Goal: Information Seeking & Learning: Learn about a topic

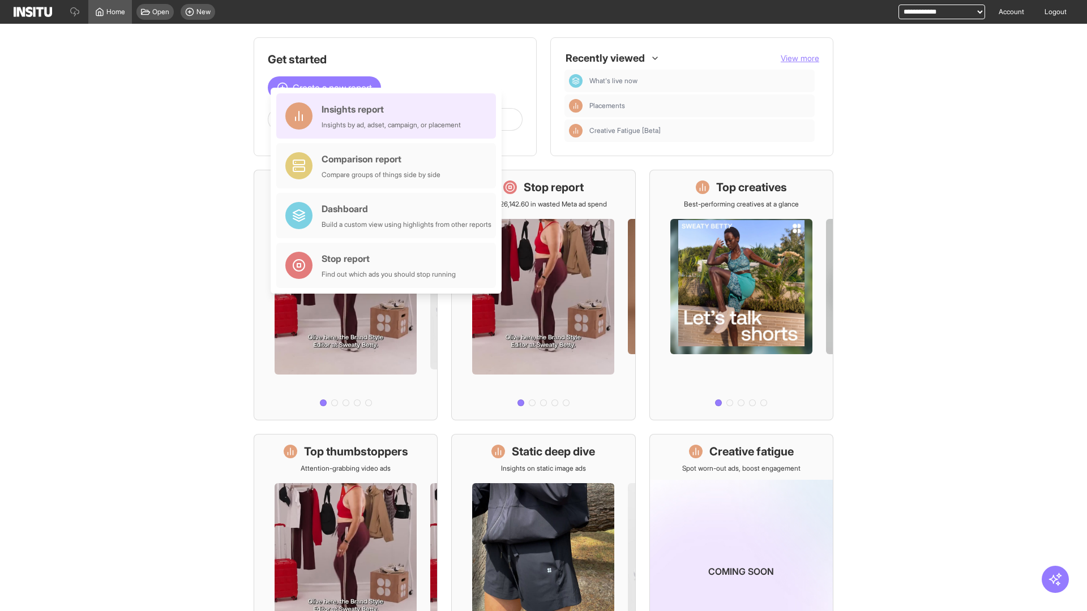
click at [389, 116] on div "Insights report Insights by ad, adset, campaign, or placement" at bounding box center [390, 115] width 139 height 27
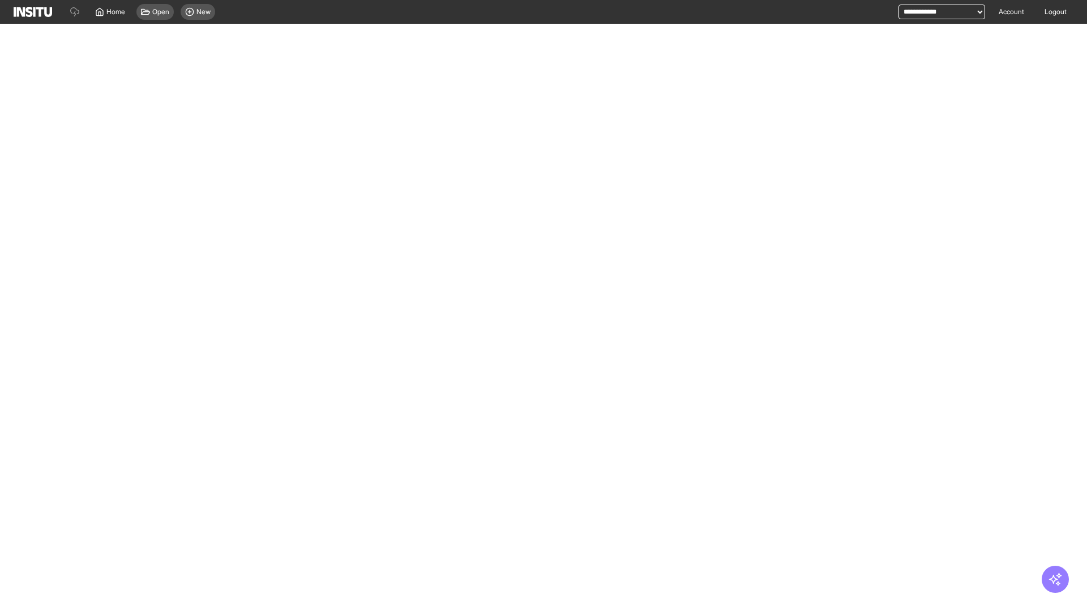
select select "**"
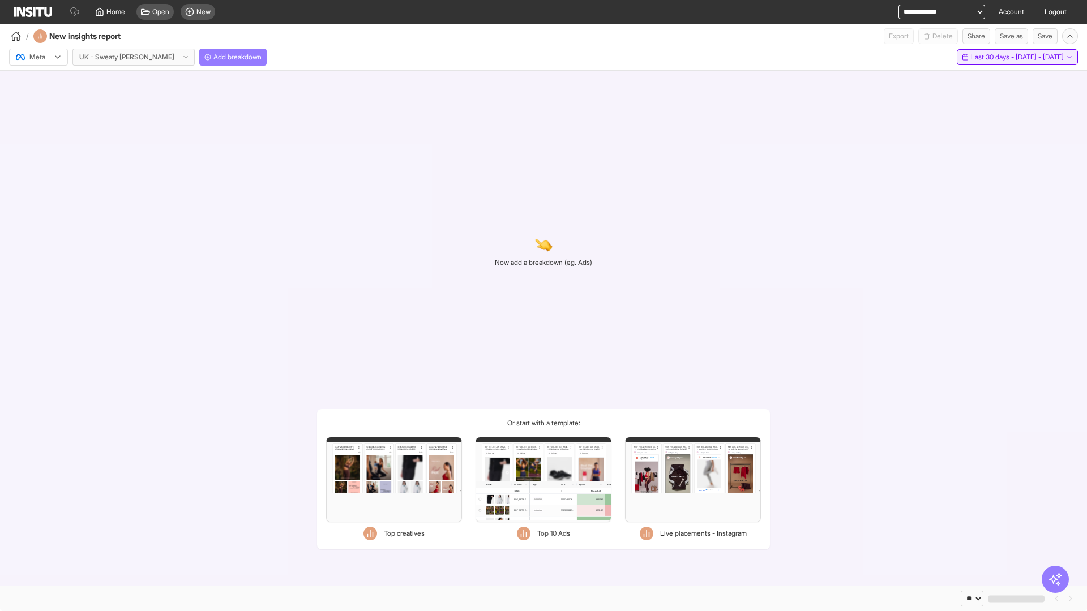
click at [992, 57] on span "Last 30 days - [DATE] - [DATE]" at bounding box center [1017, 57] width 93 height 9
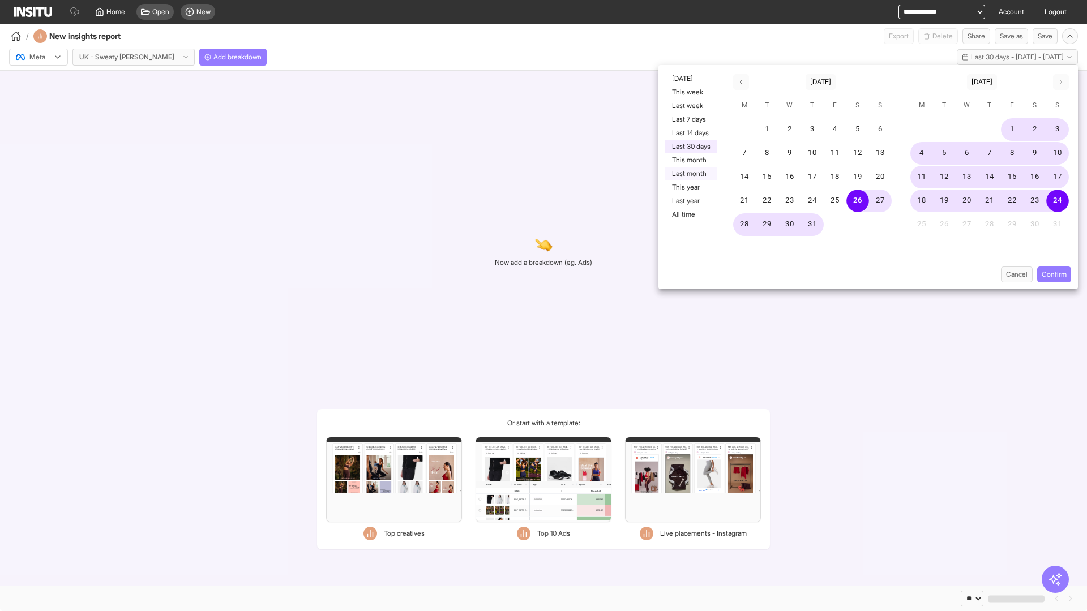
click at [690, 174] on button "Last month" at bounding box center [691, 174] width 52 height 14
